Goal: Task Accomplishment & Management: Manage account settings

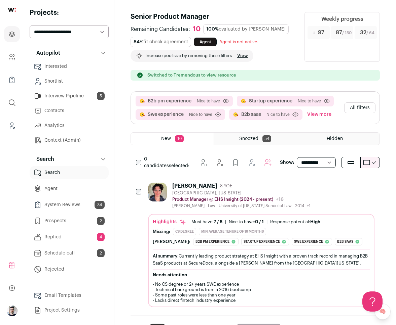
click at [357, 109] on button "All filters" at bounding box center [359, 107] width 31 height 11
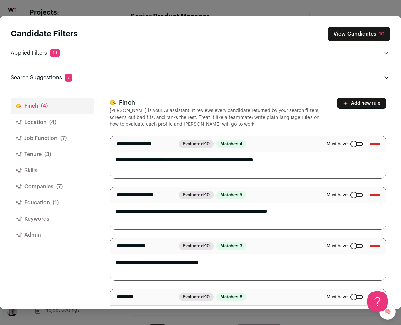
click at [357, 8] on div "Candidate Filters View Candidates 10 Applied Filters 11 B2b pm experience, Star…" at bounding box center [200, 162] width 401 height 325
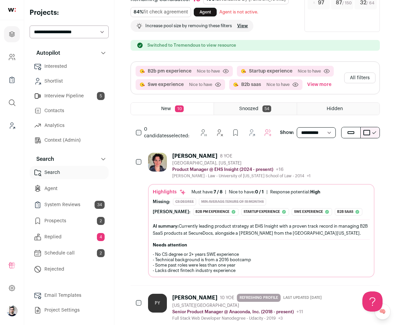
scroll to position [12, 0]
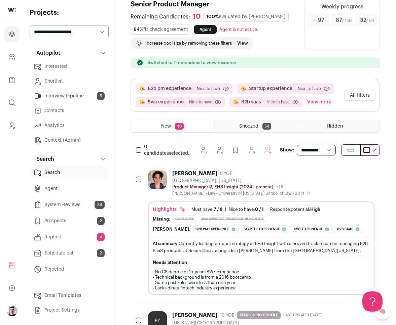
click at [367, 97] on button "All filters" at bounding box center [359, 95] width 31 height 11
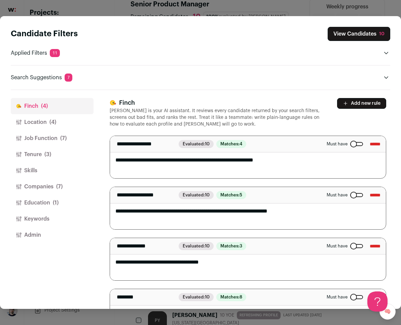
click at [350, 145] on div "Close modal via background" at bounding box center [356, 144] width 13 height 4
click at [336, 6] on div "Candidate Filters View Candidates 10 Applied Filters 11 B2b pm experience, Star…" at bounding box center [200, 162] width 401 height 325
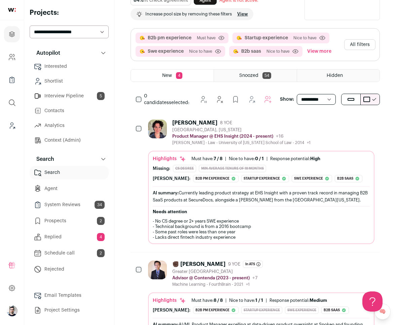
scroll to position [0, 0]
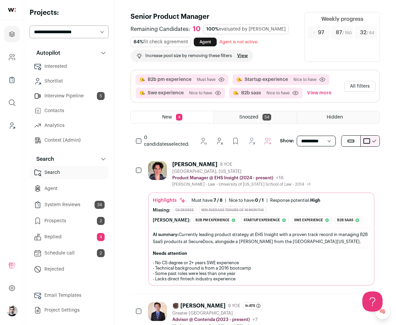
click at [352, 87] on button "All filters" at bounding box center [359, 86] width 31 height 11
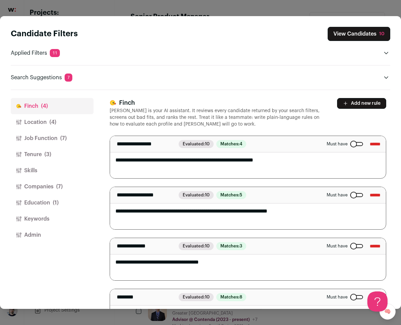
click at [350, 144] on div "Close modal via background" at bounding box center [356, 144] width 13 height 4
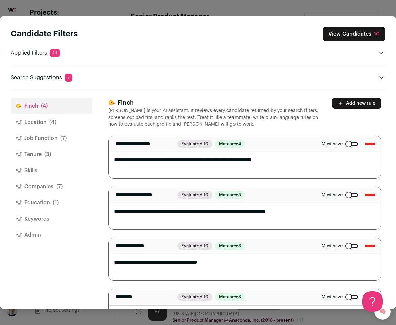
click at [330, 7] on div "Candidate Filters View Candidates 10 Applied Filters 11 B2b pm experience, Star…" at bounding box center [198, 162] width 396 height 325
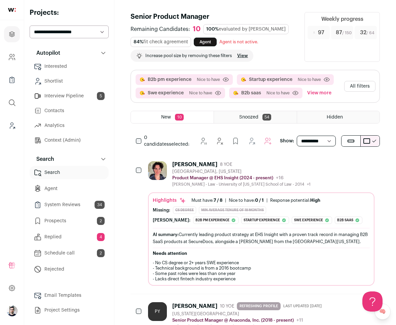
click at [245, 124] on div "B2b pm experience Nice to have Click to disable/enable criteria Startup experie…" at bounding box center [254, 102] width 249 height 65
click at [244, 116] on span "Snoozed" at bounding box center [248, 117] width 19 height 5
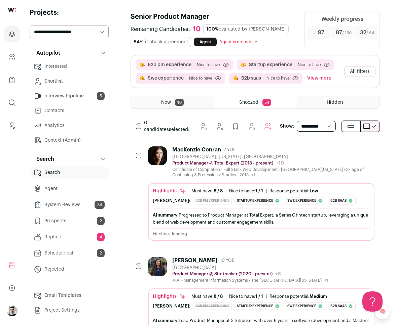
click at [198, 105] on div "New 10" at bounding box center [172, 102] width 83 height 12
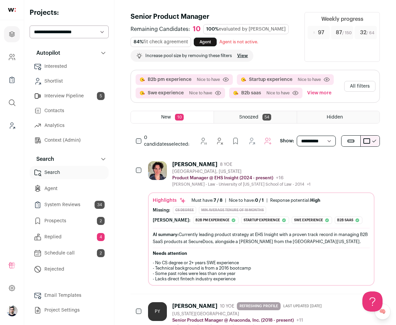
click at [242, 99] on div "B2b pm experience Nice to have Click to disable/enable criteria Startup experie…" at bounding box center [255, 86] width 248 height 32
click at [240, 113] on div "Snoozed 54" at bounding box center [255, 117] width 82 height 12
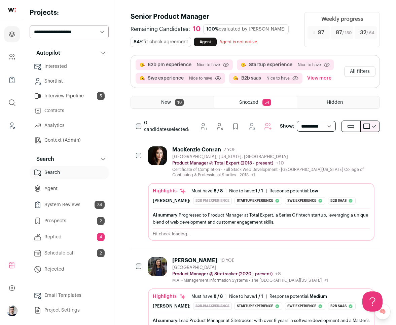
drag, startPoint x: 152, startPoint y: 235, endPoint x: 377, endPoint y: 0, distance: 325.6
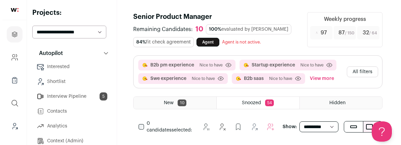
scroll to position [222, 0]
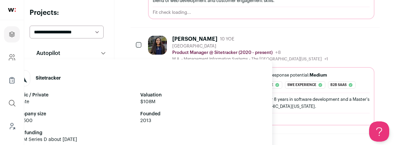
click at [187, 51] on p "Product Manager @ Sitetracker (2020 - present)" at bounding box center [222, 52] width 100 height 5
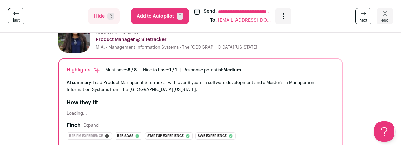
scroll to position [0, 0]
